Goal: Task Accomplishment & Management: Manage account settings

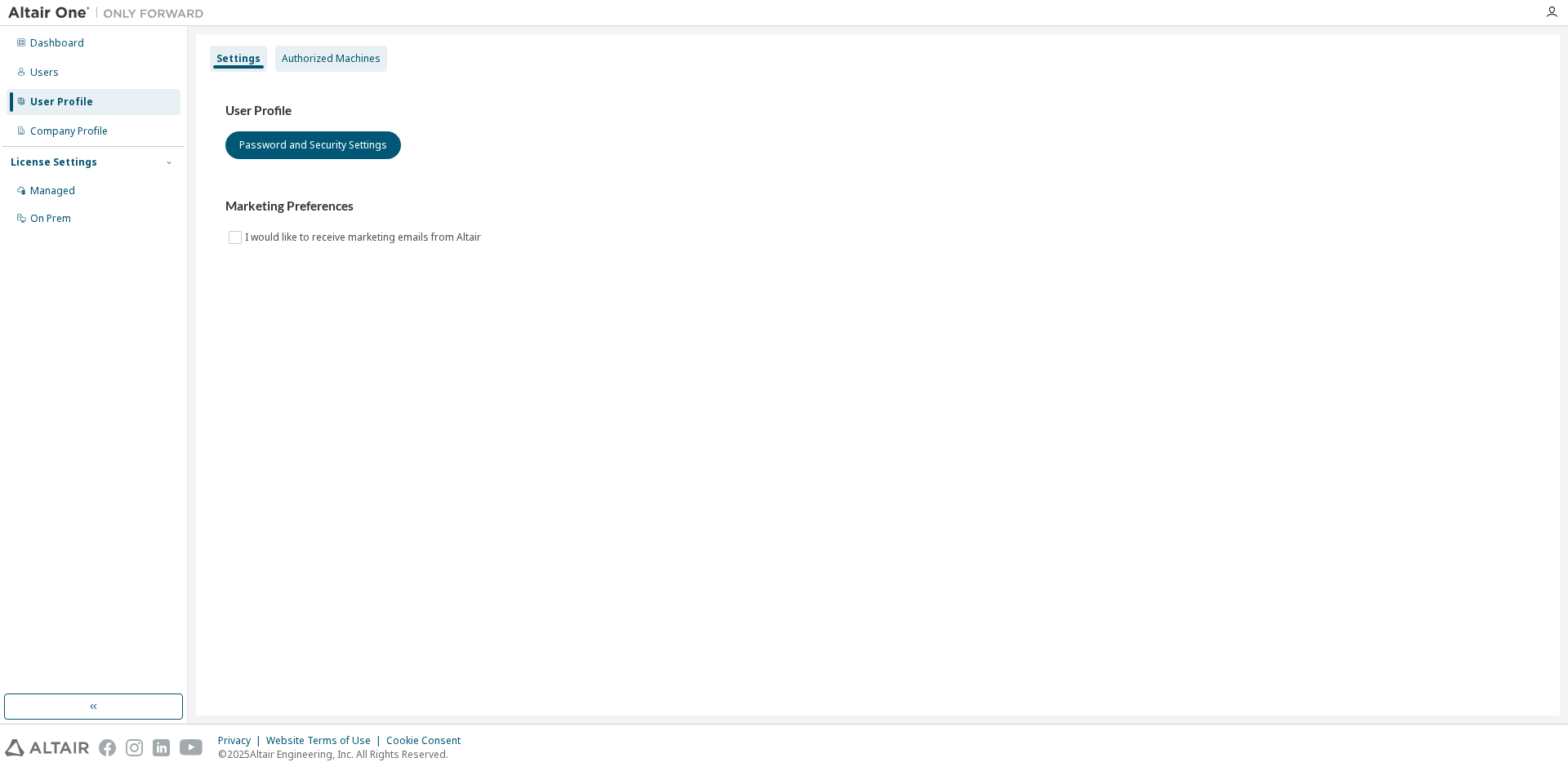
click at [302, 59] on div "Authorized Machines" at bounding box center [331, 59] width 98 height 13
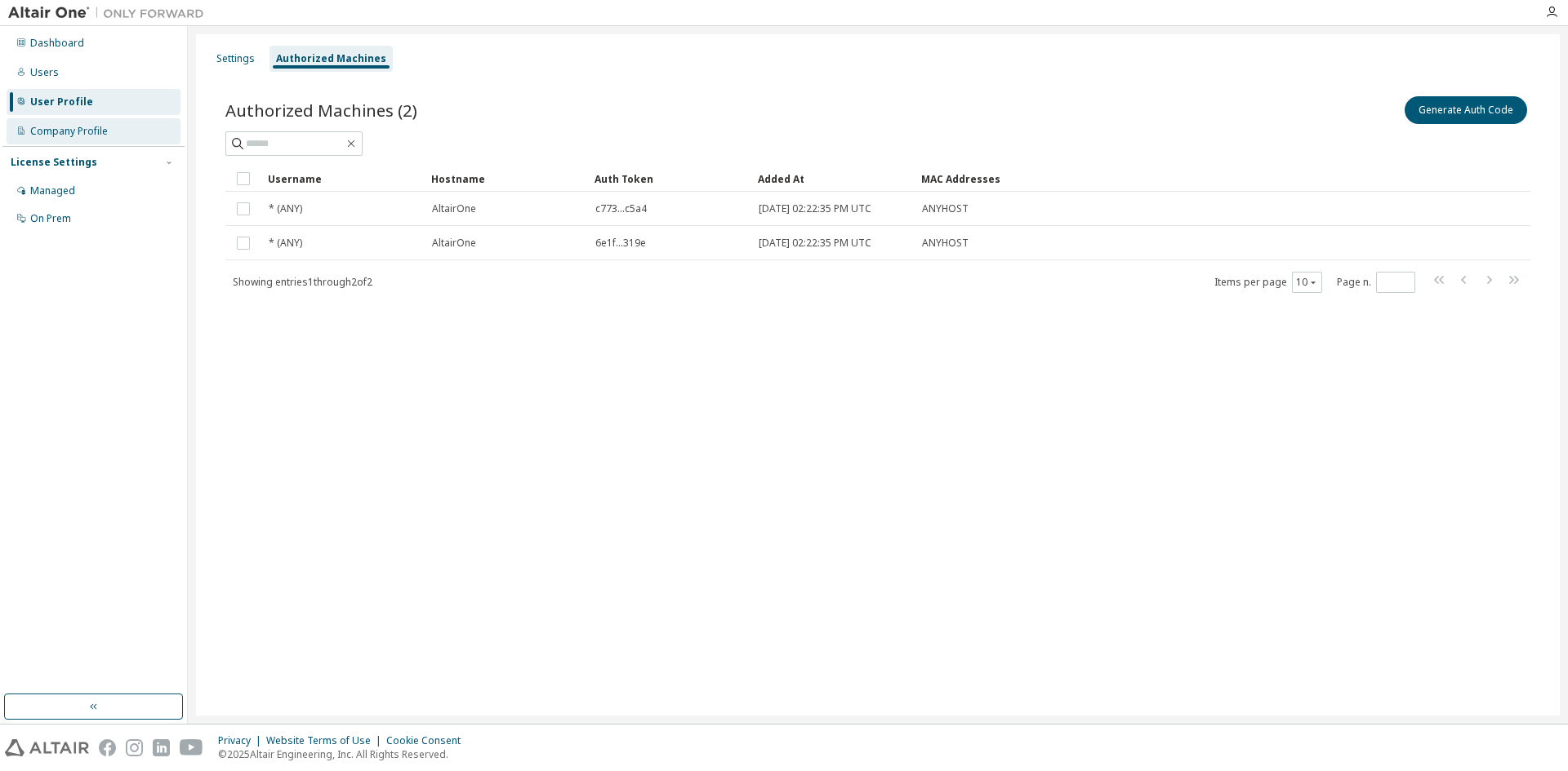
click at [77, 133] on div "Company Profile" at bounding box center [69, 131] width 78 height 13
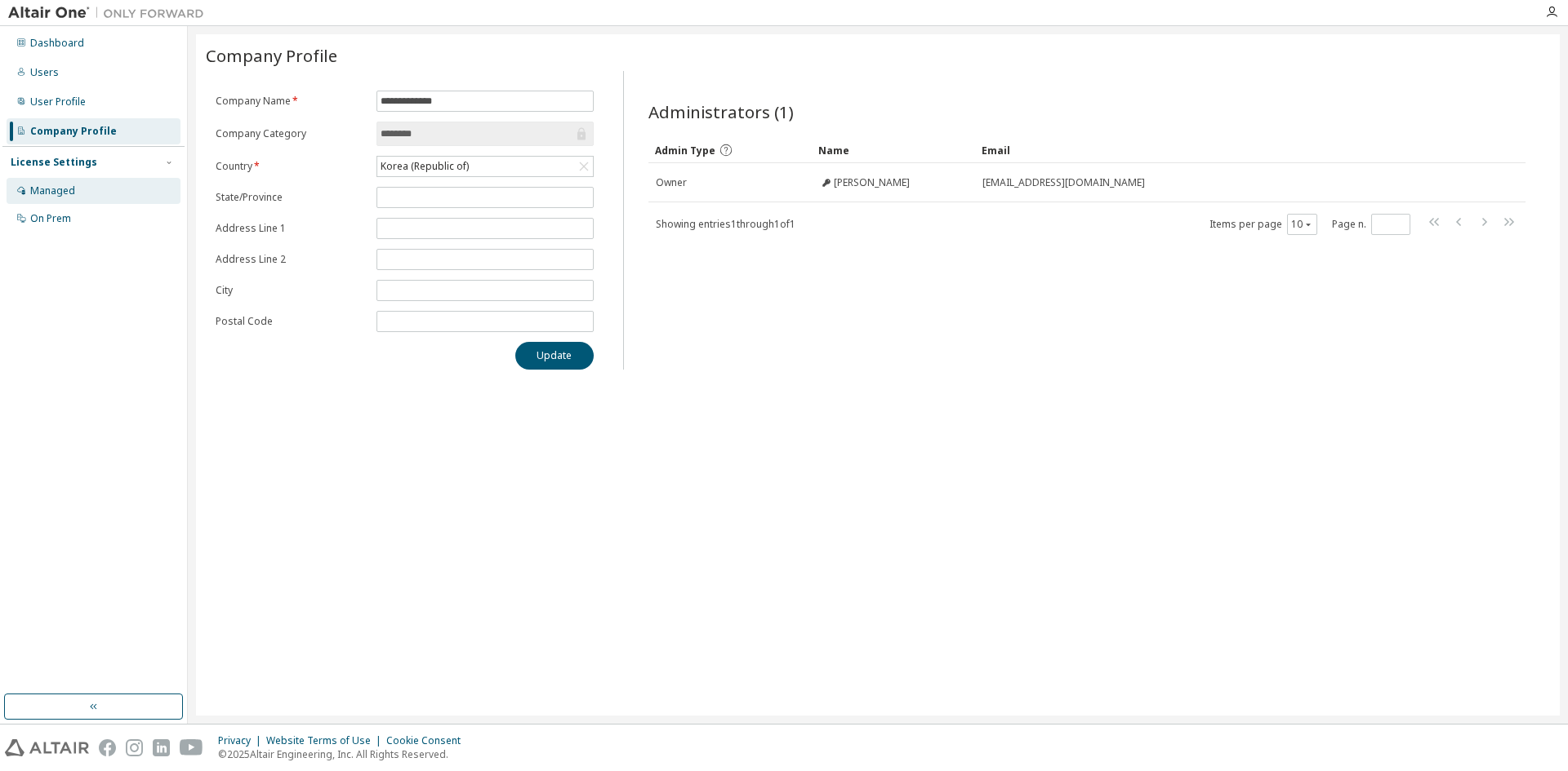
click at [79, 192] on div "Managed" at bounding box center [93, 190] width 174 height 26
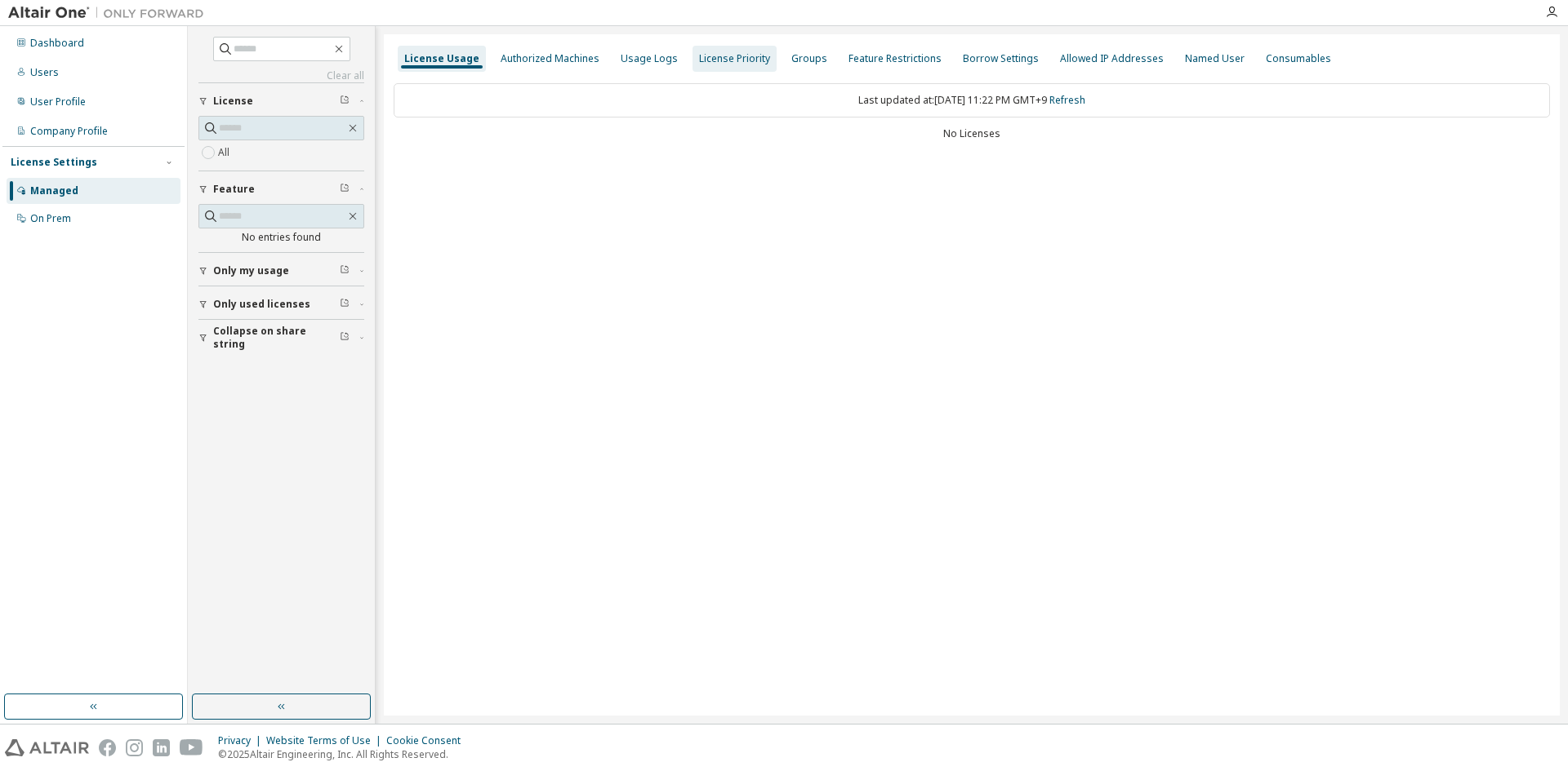
click at [705, 62] on div "License Priority" at bounding box center [734, 59] width 71 height 13
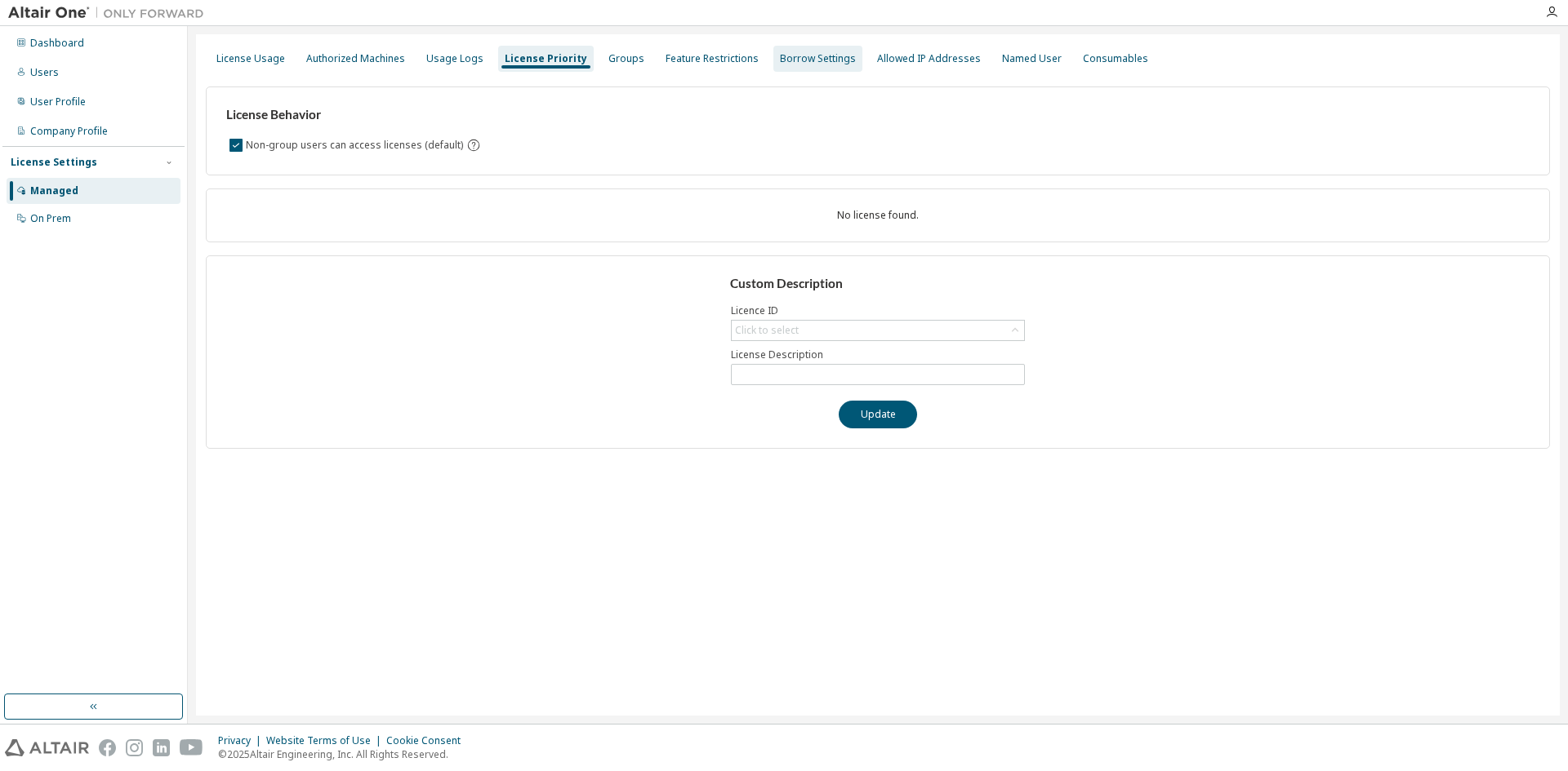
click at [796, 58] on div "Borrow Settings" at bounding box center [817, 59] width 76 height 13
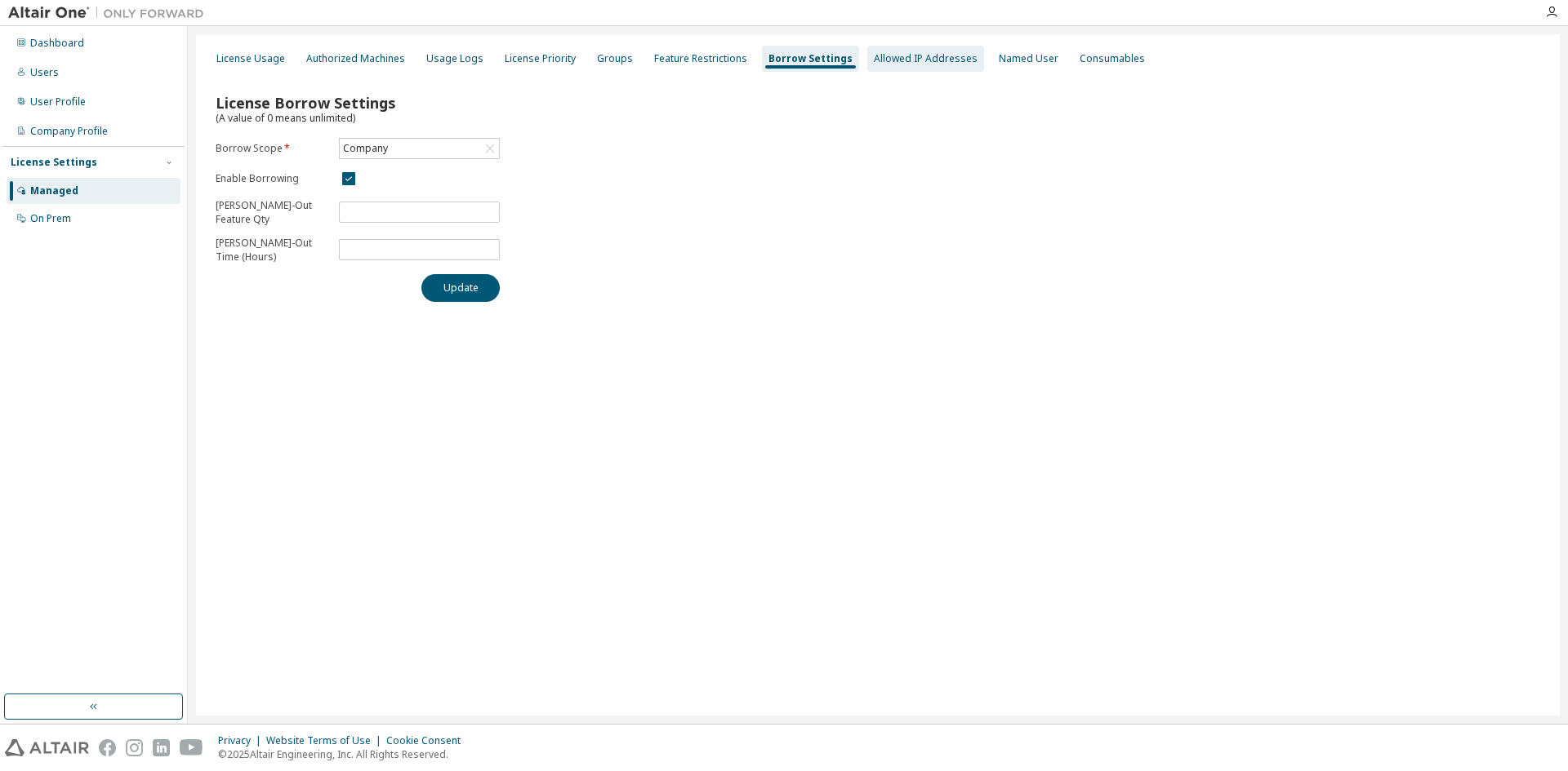
click at [900, 58] on div "Allowed IP Addresses" at bounding box center [925, 59] width 104 height 13
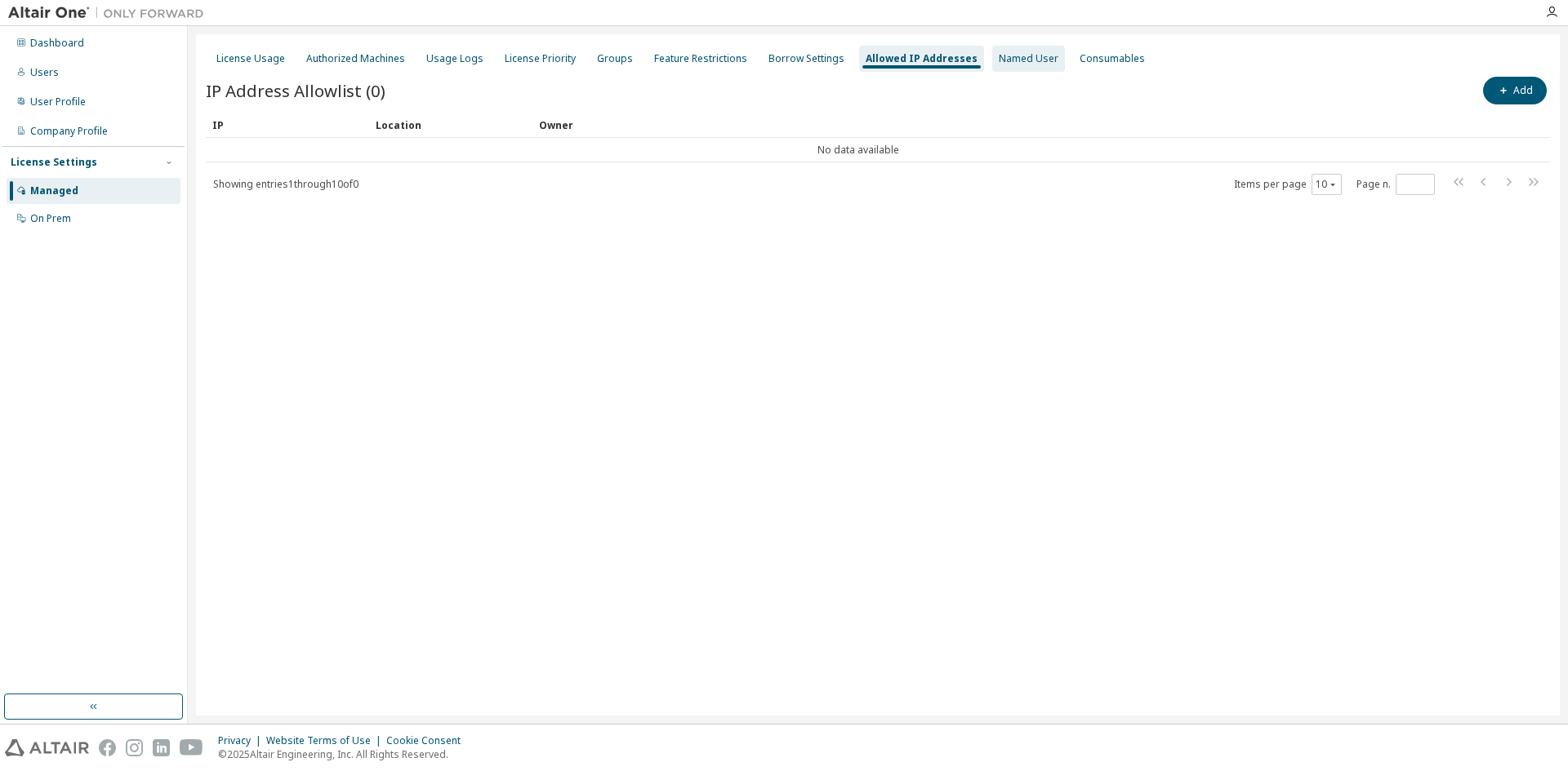
click at [1016, 58] on div "Named User" at bounding box center [1029, 59] width 60 height 13
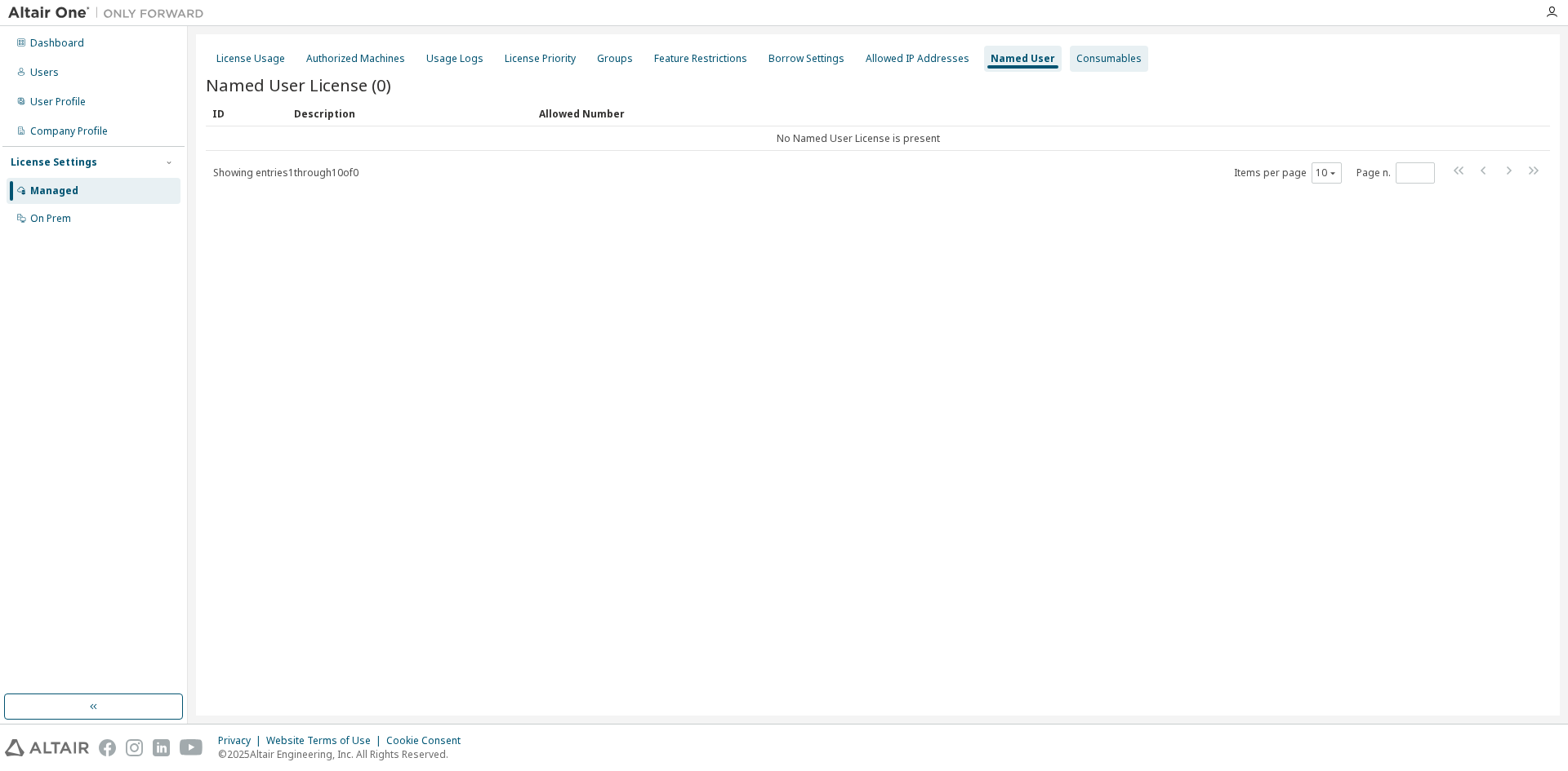
click at [1089, 54] on div "Consumables" at bounding box center [1109, 59] width 65 height 13
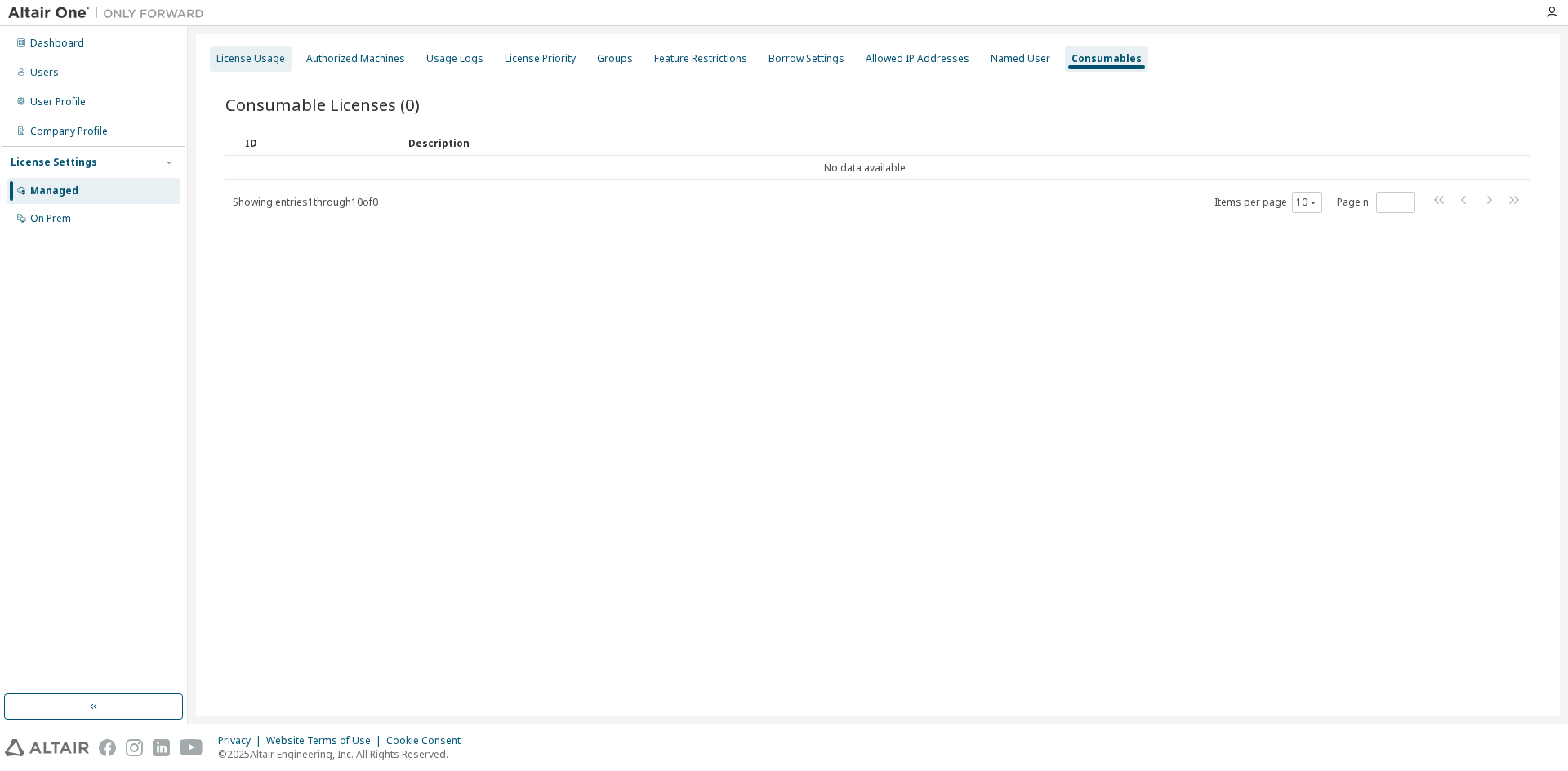
click at [251, 60] on div "License Usage" at bounding box center [251, 59] width 69 height 13
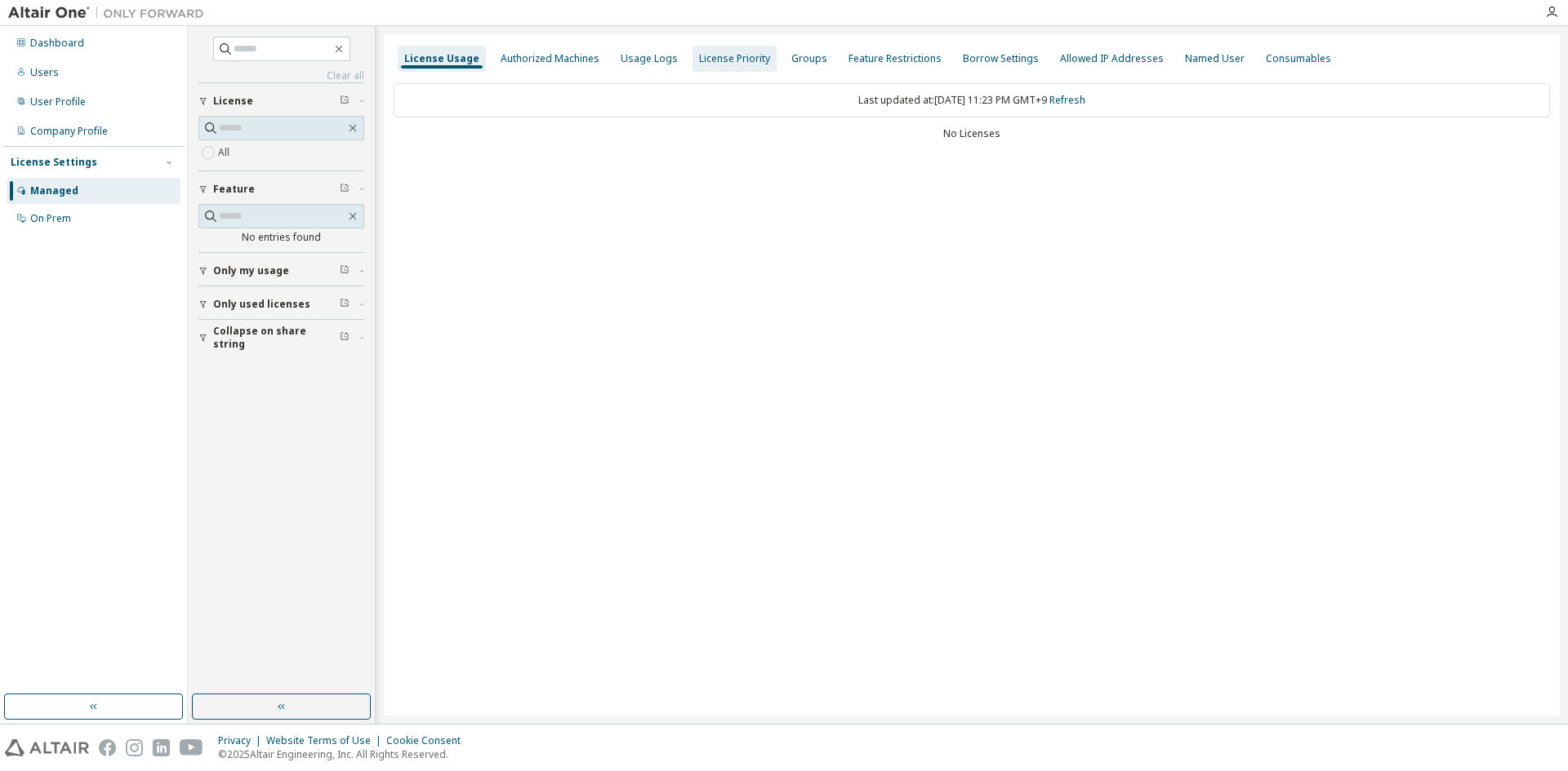
click at [701, 55] on div "License Priority" at bounding box center [734, 59] width 71 height 13
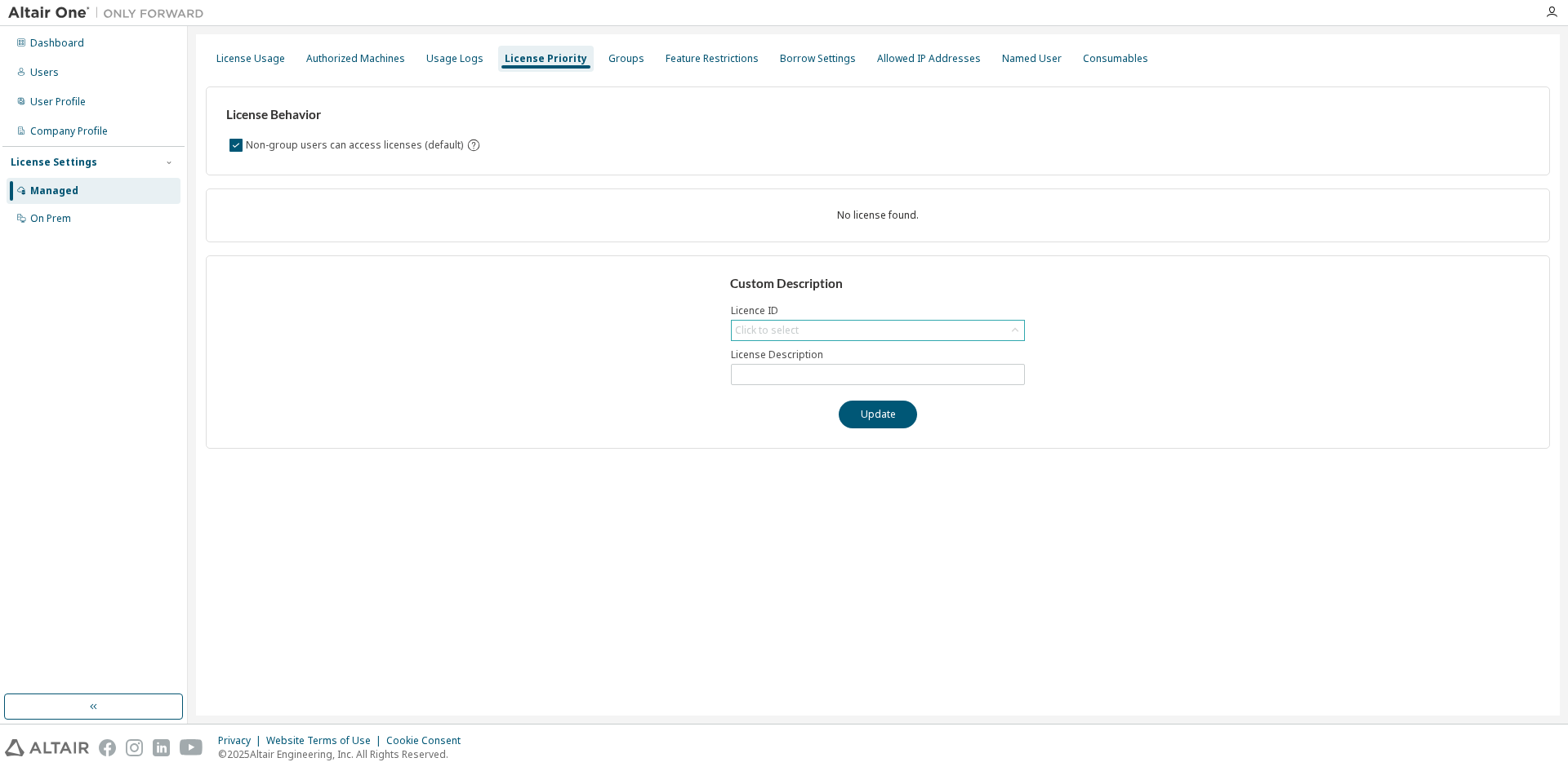
click at [821, 335] on div "Click to select" at bounding box center [878, 330] width 293 height 20
click at [470, 59] on div "Usage Logs" at bounding box center [454, 59] width 57 height 13
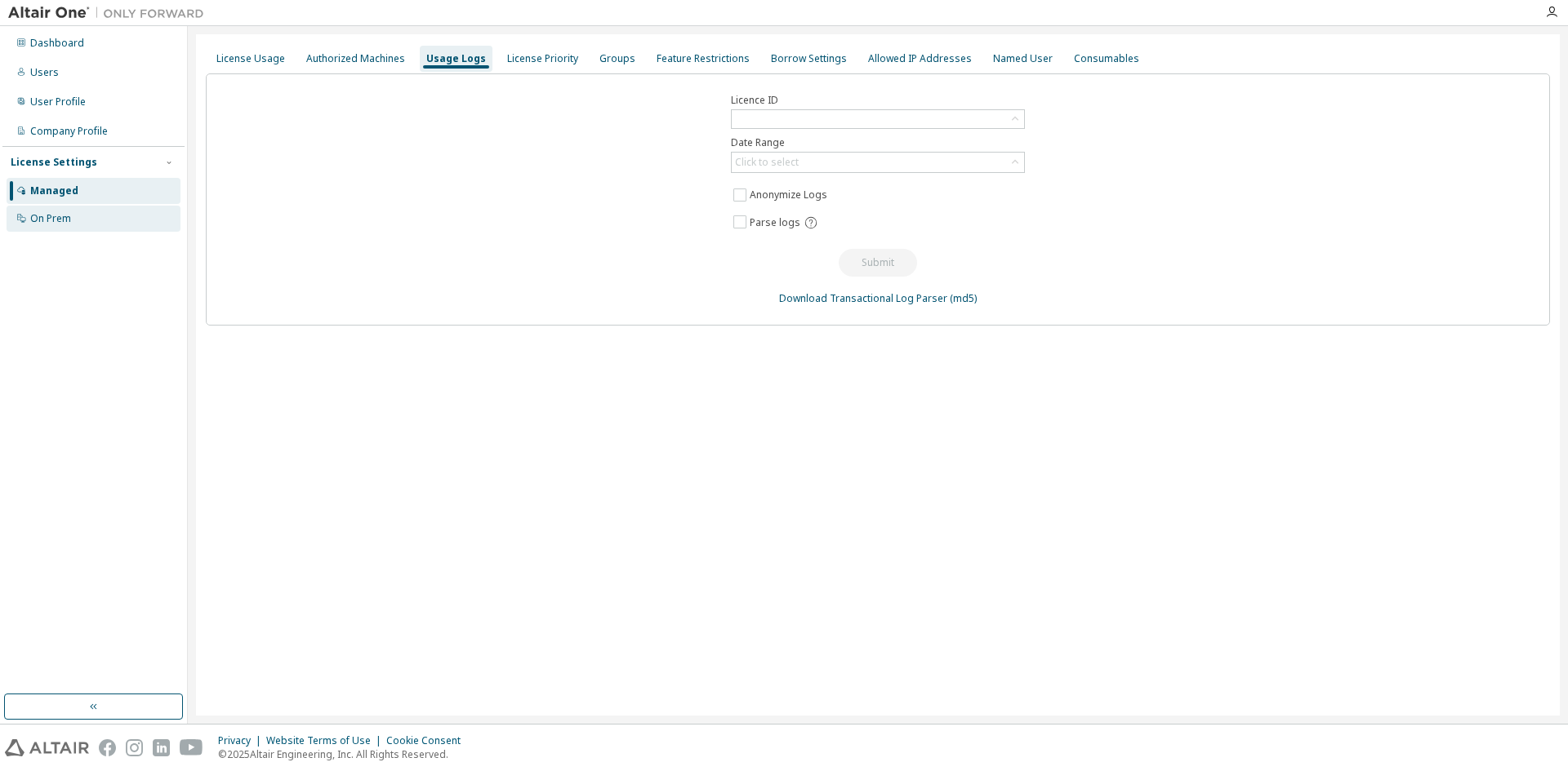
click at [55, 219] on div "On Prem" at bounding box center [50, 218] width 41 height 13
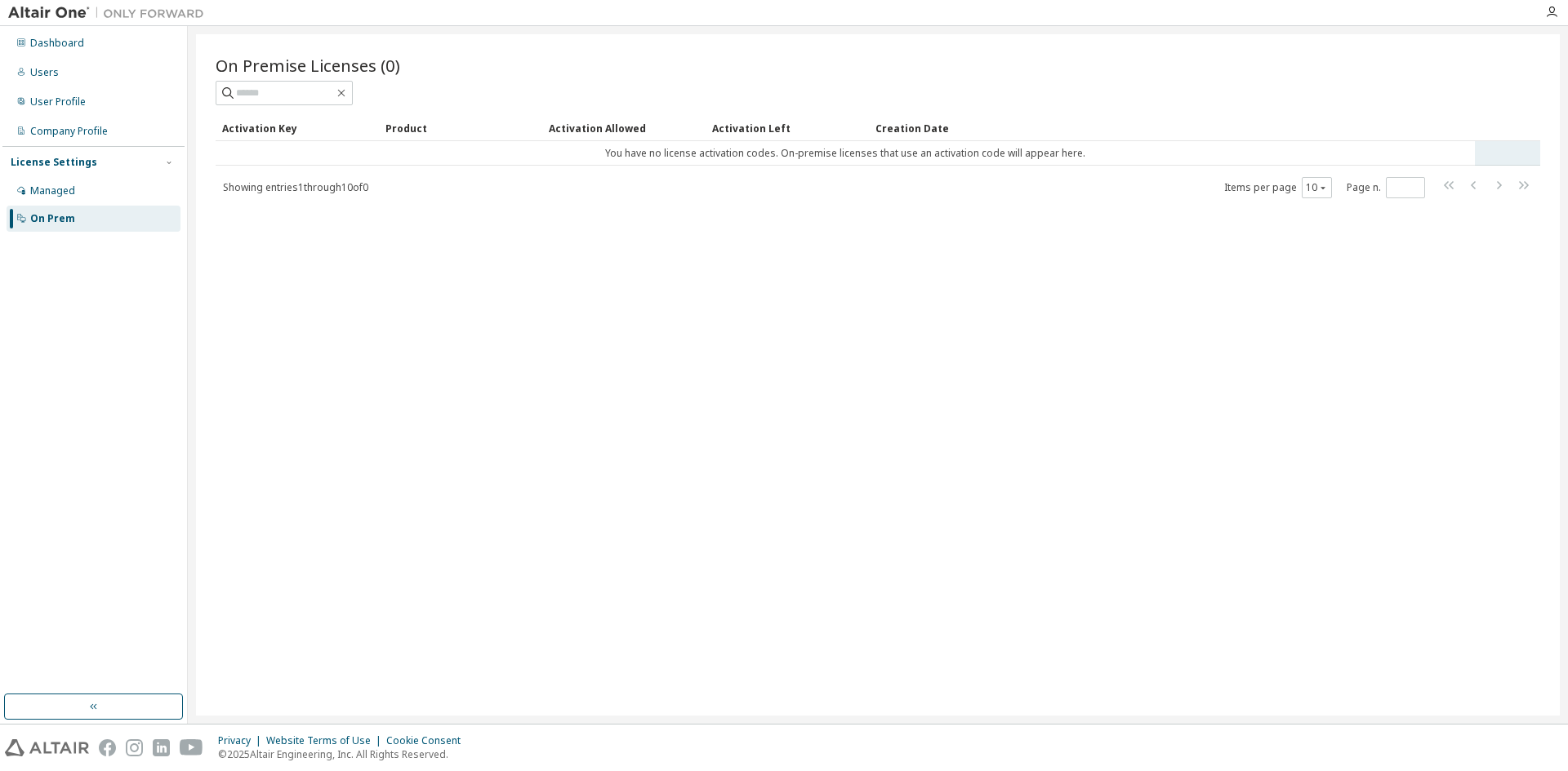
click at [679, 155] on td "You have no license activation codes. On-premise licenses that use an activatio…" at bounding box center [845, 153] width 1259 height 24
click at [1503, 156] on tr "You have no license activation codes. On-premise licenses that use an activatio…" at bounding box center [878, 153] width 1324 height 24
click at [69, 44] on div "Dashboard" at bounding box center [57, 43] width 54 height 13
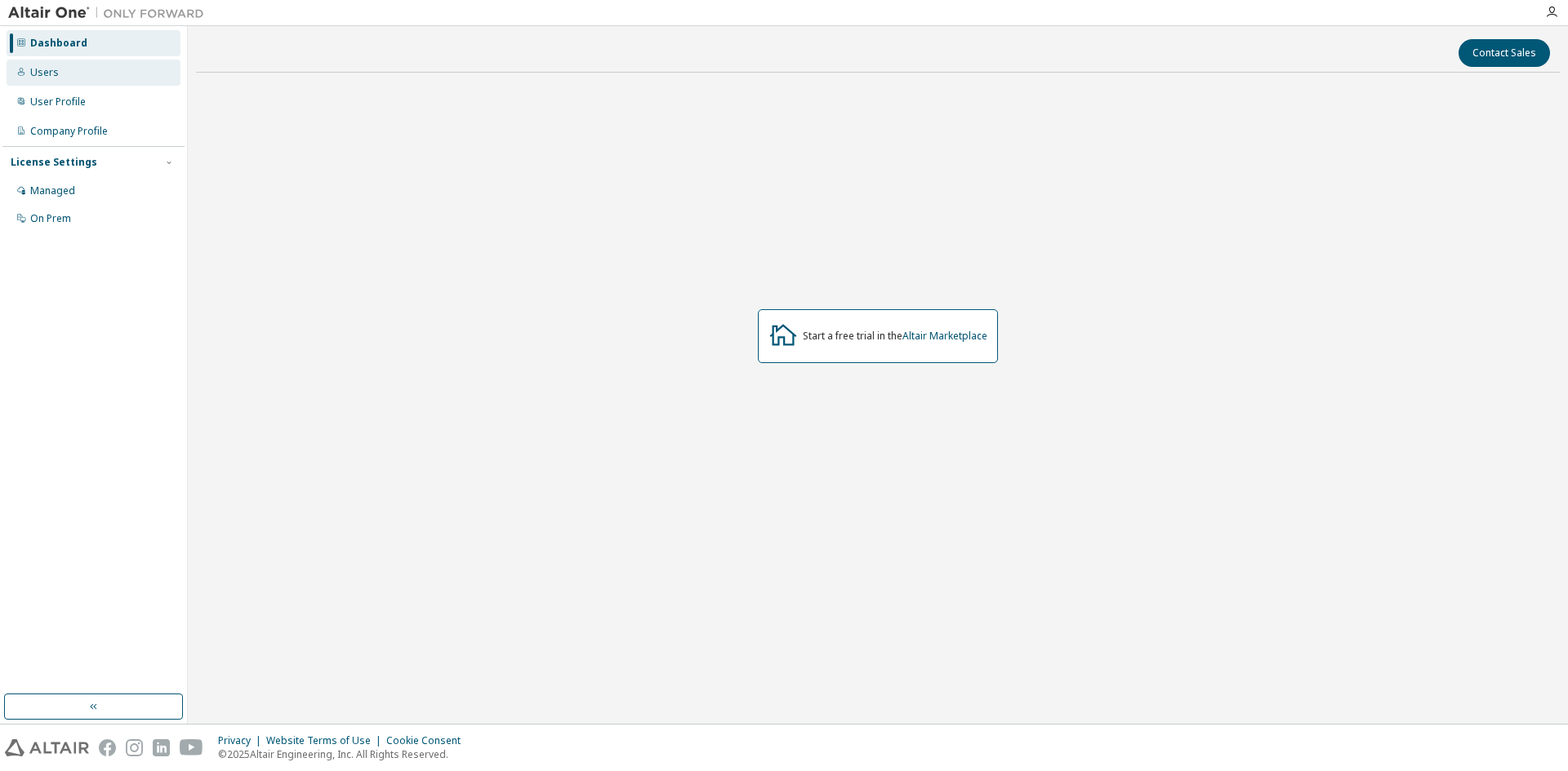
click at [79, 77] on div "Users" at bounding box center [93, 72] width 174 height 26
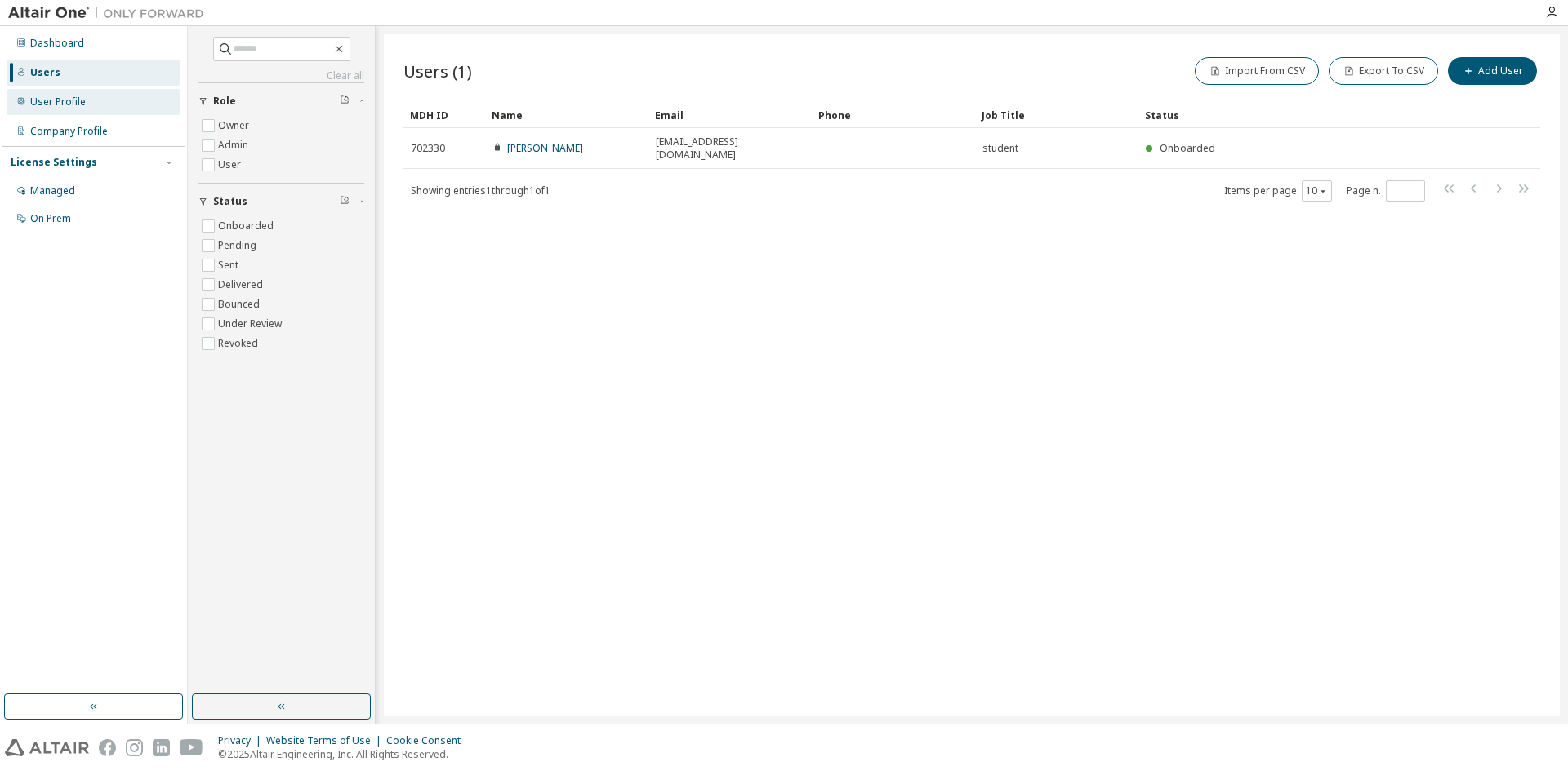
click at [46, 107] on div "User Profile" at bounding box center [57, 102] width 55 height 13
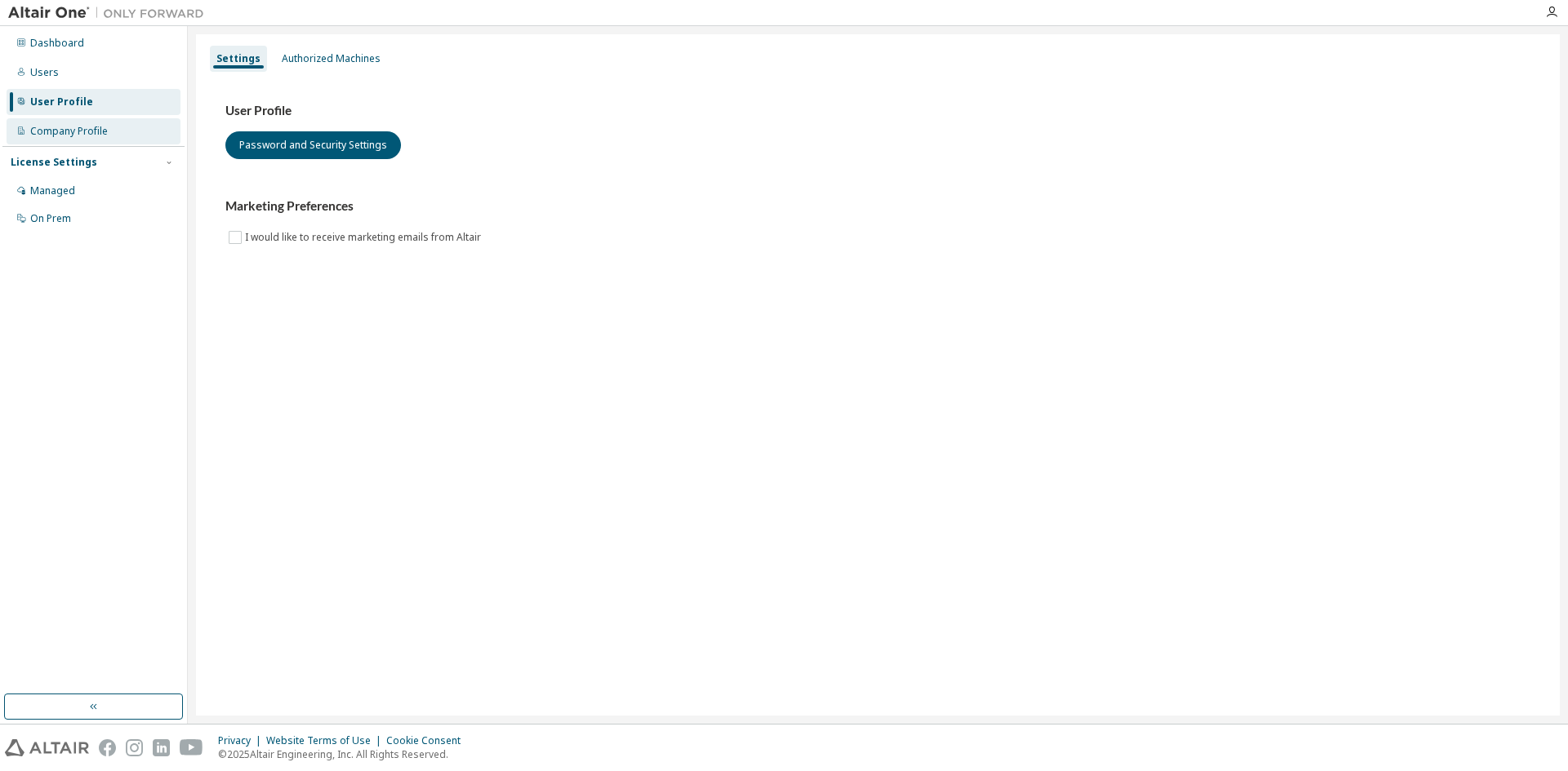
click at [58, 135] on div "Company Profile" at bounding box center [69, 131] width 78 height 13
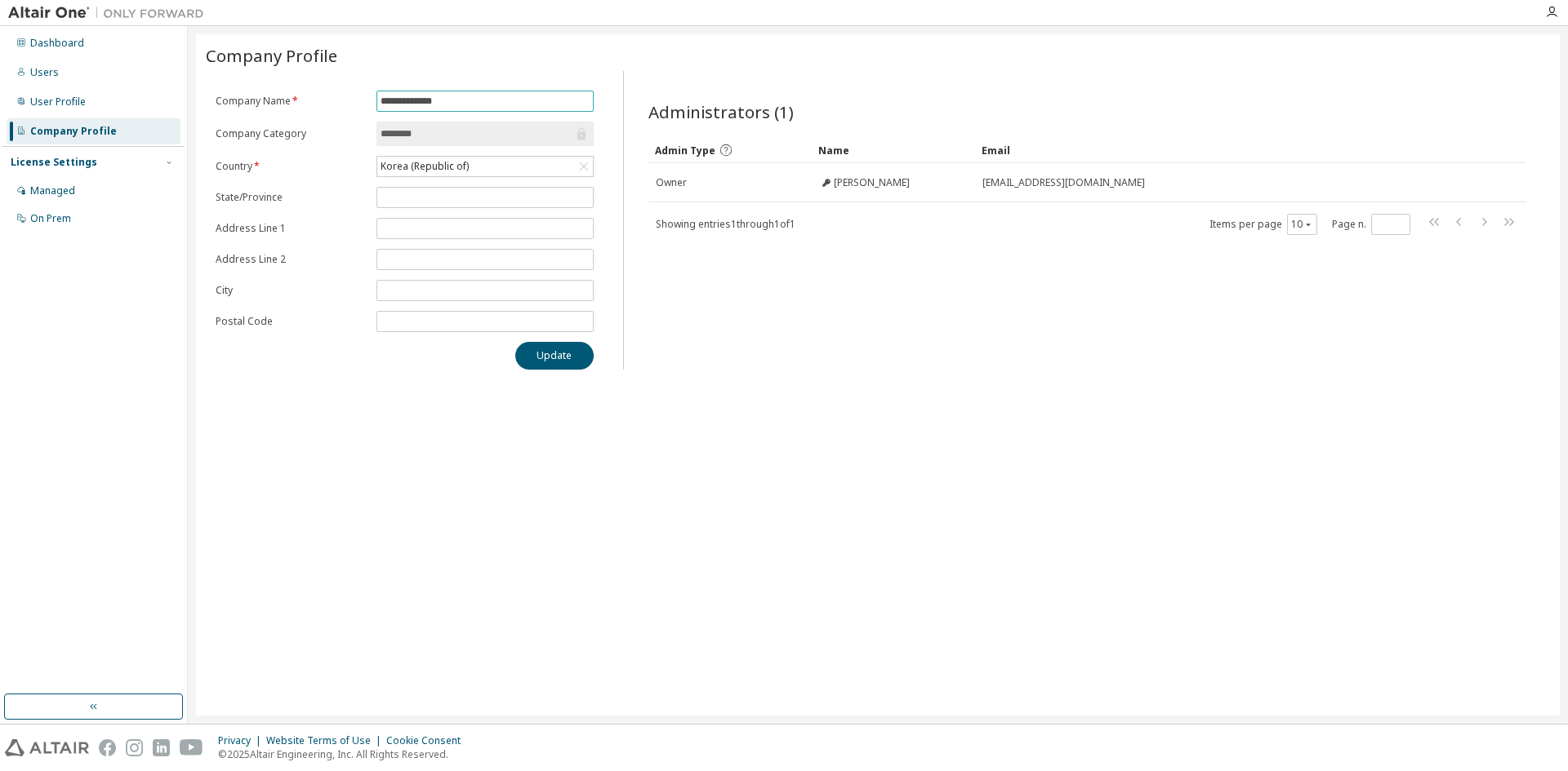
drag, startPoint x: 499, startPoint y: 107, endPoint x: 320, endPoint y: 148, distance: 183.6
click at [320, 148] on form "**********" at bounding box center [405, 211] width 378 height 242
type input "***"
click at [571, 360] on button "Update" at bounding box center [554, 356] width 79 height 28
